Goal: Information Seeking & Learning: Learn about a topic

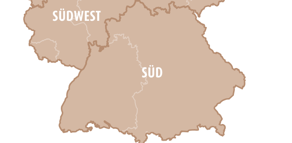
scroll to position [535, 0]
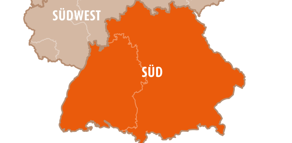
click at [147, 73] on icon at bounding box center [153, 72] width 186 height 145
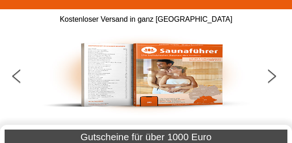
scroll to position [92, 0]
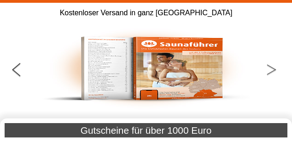
click at [273, 70] on button at bounding box center [277, 71] width 23 height 23
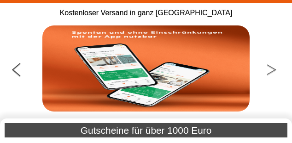
click at [273, 69] on button at bounding box center [277, 71] width 23 height 23
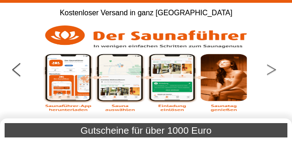
click at [273, 69] on button at bounding box center [277, 71] width 23 height 23
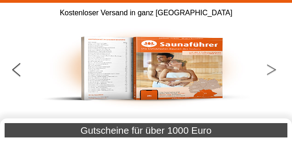
click at [273, 69] on button at bounding box center [277, 71] width 23 height 23
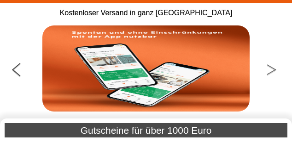
click at [273, 69] on button at bounding box center [277, 71] width 23 height 23
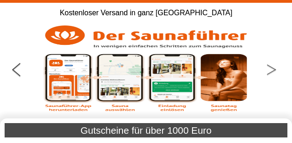
click at [273, 69] on button at bounding box center [277, 71] width 23 height 23
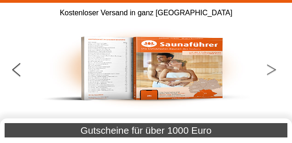
click at [273, 69] on button at bounding box center [277, 71] width 23 height 23
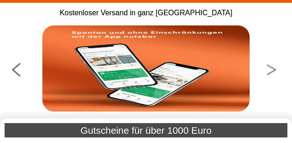
click at [273, 69] on button at bounding box center [277, 71] width 23 height 23
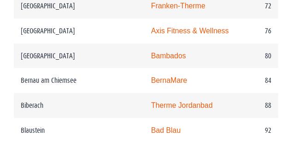
scroll to position [1033, 0]
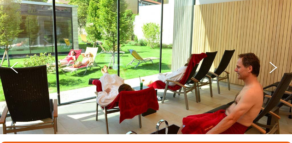
scroll to position [185, 0]
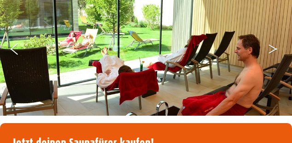
click at [276, 48] on icon "Next" at bounding box center [273, 51] width 8 height 6
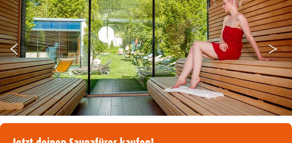
click at [276, 48] on icon "Next" at bounding box center [273, 51] width 8 height 6
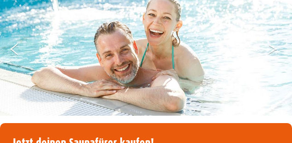
click at [276, 48] on icon "Next" at bounding box center [273, 51] width 8 height 6
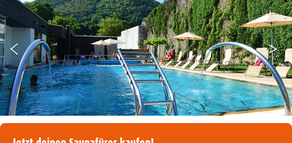
click at [276, 48] on icon "Next" at bounding box center [273, 51] width 8 height 6
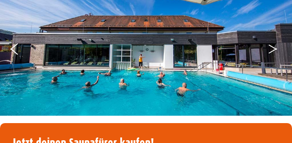
click at [276, 48] on icon "Next" at bounding box center [273, 51] width 8 height 6
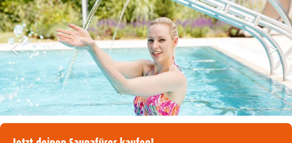
click at [276, 48] on icon "Next" at bounding box center [273, 51] width 8 height 6
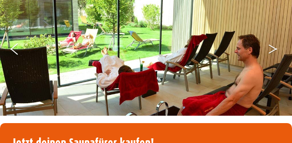
click at [276, 48] on icon "Next" at bounding box center [273, 51] width 8 height 6
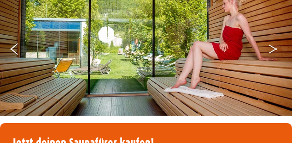
click at [276, 48] on icon "Next" at bounding box center [273, 51] width 8 height 6
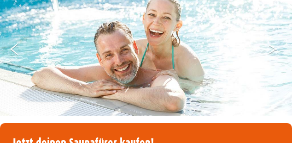
click at [276, 48] on icon "Next" at bounding box center [273, 51] width 8 height 6
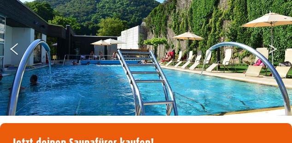
click at [276, 48] on icon "Next" at bounding box center [273, 51] width 8 height 6
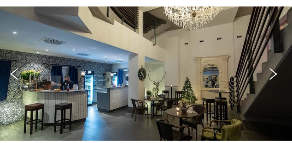
scroll to position [166, 0]
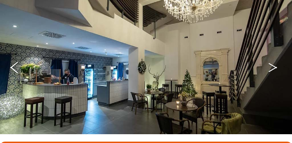
click at [272, 66] on button "Next" at bounding box center [279, 69] width 23 height 23
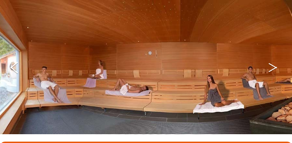
click at [272, 66] on button "Next" at bounding box center [279, 69] width 23 height 23
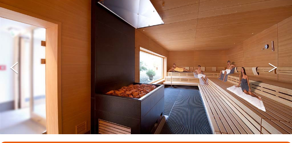
click at [272, 66] on button "Next" at bounding box center [279, 69] width 23 height 23
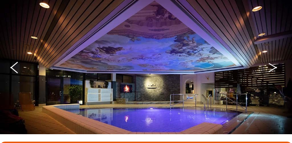
click at [272, 66] on button "Next" at bounding box center [279, 69] width 23 height 23
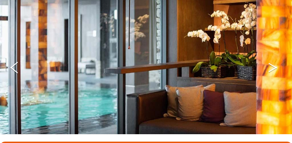
click at [272, 66] on button "Next" at bounding box center [279, 69] width 23 height 23
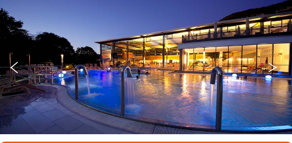
click at [272, 66] on button "Next" at bounding box center [279, 69] width 23 height 23
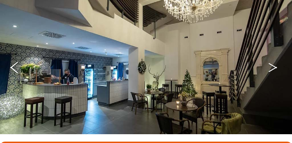
click at [272, 66] on button "Next" at bounding box center [279, 69] width 23 height 23
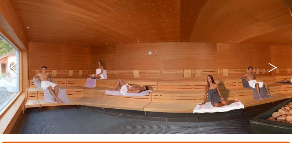
click at [272, 66] on button "Next" at bounding box center [279, 69] width 23 height 23
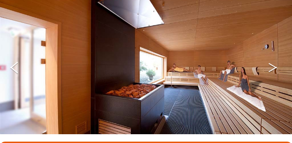
click at [272, 66] on button "Next" at bounding box center [279, 69] width 23 height 23
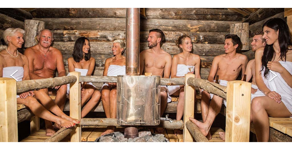
scroll to position [148, 0]
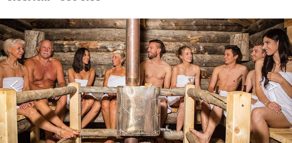
click at [274, 84] on icon "Next" at bounding box center [273, 84] width 8 height 6
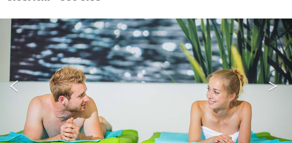
click at [274, 84] on icon "Next" at bounding box center [273, 84] width 8 height 6
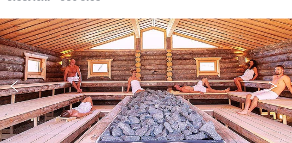
click at [274, 84] on icon "Next" at bounding box center [273, 84] width 8 height 6
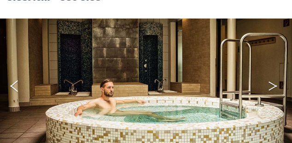
click at [274, 84] on icon "Next" at bounding box center [273, 84] width 8 height 6
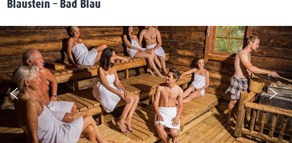
scroll to position [129, 0]
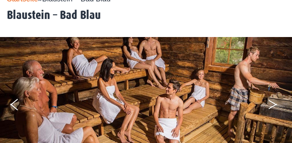
click at [272, 100] on button "Next" at bounding box center [279, 106] width 23 height 23
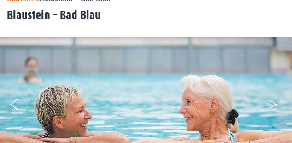
click at [272, 100] on button "Next" at bounding box center [279, 106] width 23 height 23
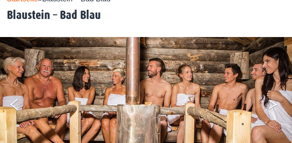
click at [272, 100] on button "Next" at bounding box center [279, 106] width 23 height 23
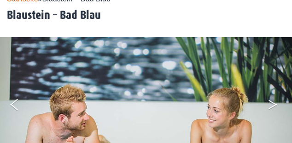
click at [272, 100] on button "Next" at bounding box center [279, 106] width 23 height 23
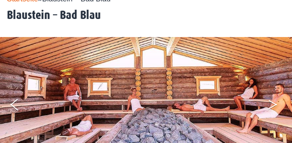
click at [272, 100] on button "Next" at bounding box center [279, 106] width 23 height 23
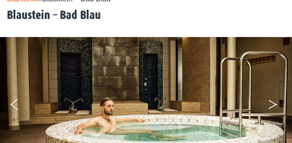
click at [272, 100] on button "Next" at bounding box center [279, 106] width 23 height 23
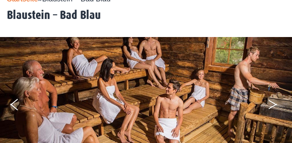
click at [272, 100] on button "Next" at bounding box center [279, 106] width 23 height 23
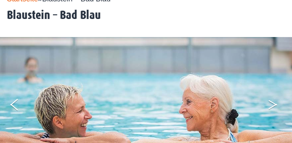
click at [272, 100] on button "Next" at bounding box center [279, 106] width 23 height 23
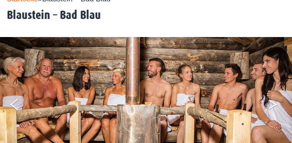
click at [272, 100] on button "Next" at bounding box center [279, 106] width 23 height 23
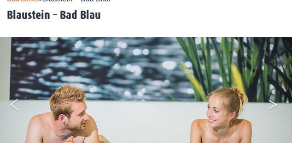
click at [272, 100] on button "Next" at bounding box center [279, 106] width 23 height 23
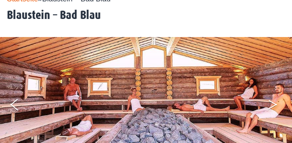
click at [272, 100] on button "Next" at bounding box center [279, 106] width 23 height 23
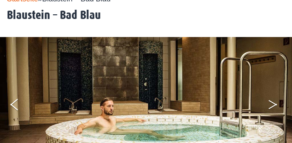
click at [272, 101] on button "Next" at bounding box center [279, 106] width 23 height 23
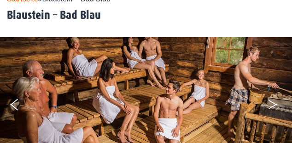
click at [272, 101] on button "Next" at bounding box center [279, 106] width 23 height 23
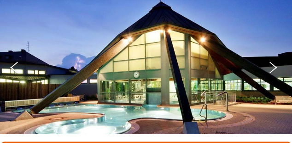
scroll to position [185, 0]
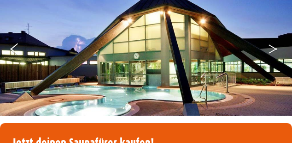
click at [269, 48] on button "Next" at bounding box center [279, 50] width 23 height 23
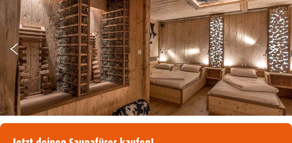
click at [269, 48] on button "Next" at bounding box center [279, 50] width 23 height 23
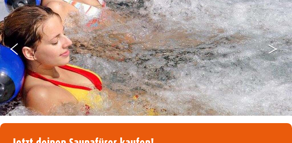
click at [269, 48] on button "Next" at bounding box center [279, 50] width 23 height 23
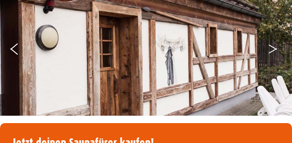
click at [269, 48] on button "Next" at bounding box center [279, 50] width 23 height 23
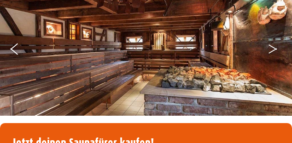
click at [269, 48] on button "Next" at bounding box center [279, 50] width 23 height 23
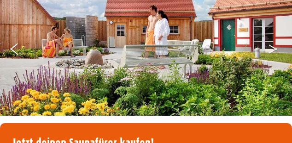
click at [269, 48] on button "Next" at bounding box center [279, 50] width 23 height 23
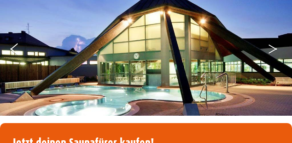
click at [269, 48] on button "Next" at bounding box center [279, 50] width 23 height 23
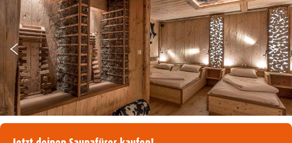
click at [269, 48] on button "Next" at bounding box center [279, 50] width 23 height 23
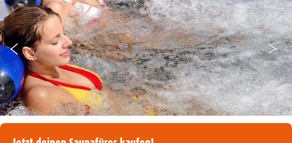
click at [269, 48] on button "Next" at bounding box center [279, 50] width 23 height 23
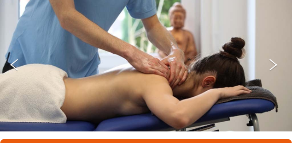
scroll to position [185, 0]
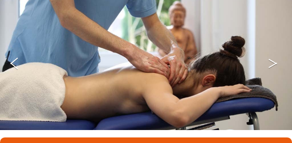
click at [274, 54] on button "Next" at bounding box center [279, 65] width 23 height 23
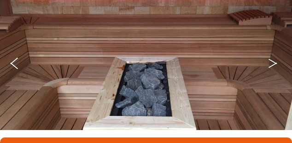
click at [274, 54] on button "Next" at bounding box center [279, 65] width 23 height 23
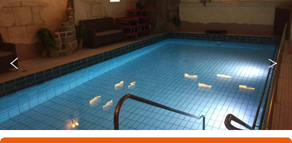
click at [274, 54] on button "Next" at bounding box center [279, 65] width 23 height 23
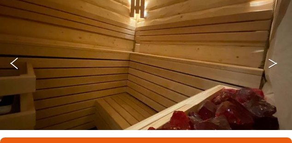
click at [274, 54] on button "Next" at bounding box center [279, 65] width 23 height 23
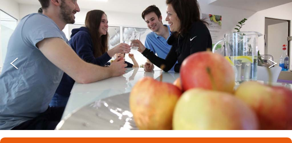
click at [274, 54] on button "Next" at bounding box center [279, 65] width 23 height 23
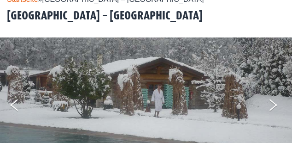
scroll to position [129, 0]
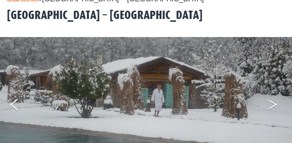
click at [274, 105] on icon "Next" at bounding box center [273, 106] width 8 height 6
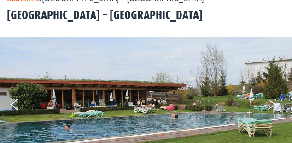
click at [274, 105] on icon "Next" at bounding box center [273, 106] width 8 height 6
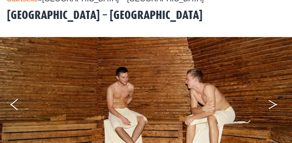
click at [274, 105] on icon "Next" at bounding box center [273, 106] width 8 height 6
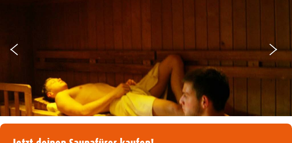
scroll to position [185, 0]
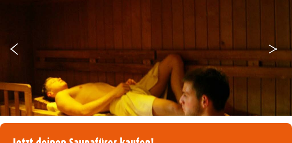
click at [272, 47] on button "Next" at bounding box center [279, 50] width 23 height 23
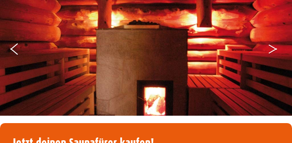
click at [272, 47] on button "Next" at bounding box center [279, 50] width 23 height 23
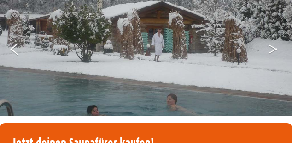
click at [272, 47] on button "Next" at bounding box center [279, 50] width 23 height 23
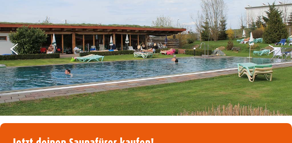
click at [272, 47] on button "Next" at bounding box center [279, 50] width 23 height 23
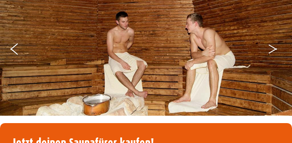
click at [272, 47] on button "Next" at bounding box center [279, 50] width 23 height 23
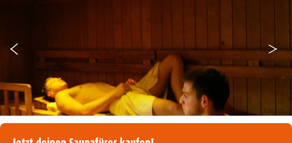
click at [272, 47] on button "Next" at bounding box center [279, 50] width 23 height 23
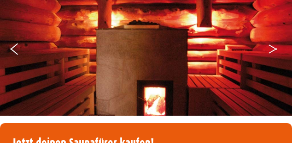
click at [272, 47] on button "Next" at bounding box center [279, 50] width 23 height 23
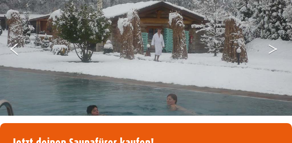
click at [272, 47] on button "Next" at bounding box center [279, 50] width 23 height 23
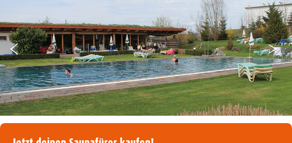
click at [272, 47] on button "Next" at bounding box center [279, 50] width 23 height 23
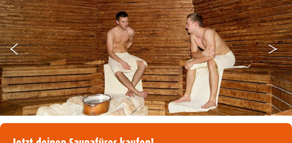
click at [272, 47] on button "Next" at bounding box center [279, 50] width 23 height 23
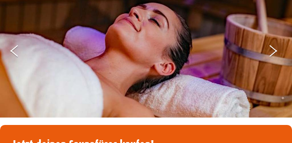
scroll to position [185, 0]
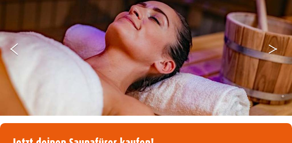
click at [274, 48] on button "Next" at bounding box center [279, 50] width 23 height 23
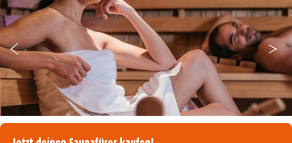
click at [274, 48] on button "Next" at bounding box center [279, 50] width 23 height 23
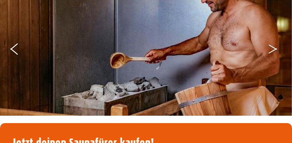
click at [274, 48] on button "Next" at bounding box center [279, 50] width 23 height 23
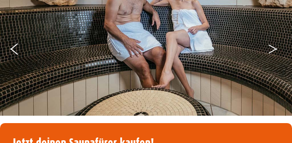
click at [274, 48] on button "Next" at bounding box center [279, 50] width 23 height 23
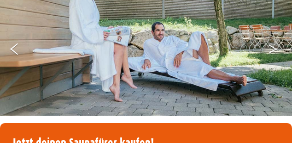
click at [274, 48] on button "Next" at bounding box center [279, 50] width 23 height 23
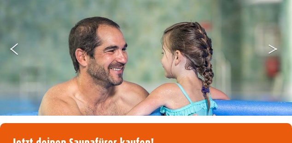
click at [274, 48] on button "Next" at bounding box center [279, 50] width 23 height 23
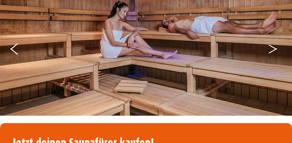
click at [274, 48] on button "Next" at bounding box center [279, 50] width 23 height 23
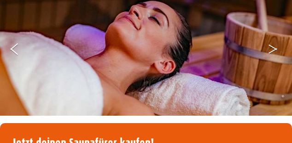
click at [274, 48] on button "Next" at bounding box center [279, 50] width 23 height 23
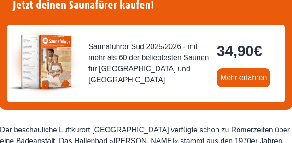
scroll to position [314, 0]
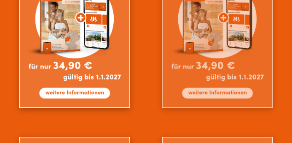
scroll to position [941, 0]
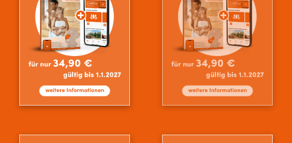
click at [222, 91] on img at bounding box center [217, 30] width 111 height 149
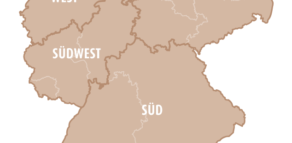
scroll to position [530, 0]
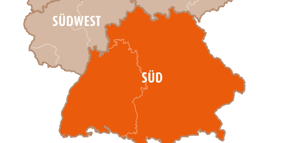
click at [164, 86] on icon at bounding box center [153, 77] width 186 height 145
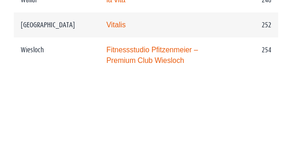
scroll to position [2473, 0]
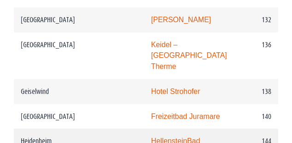
scroll to position [1476, 0]
